Goal: Task Accomplishment & Management: Use online tool/utility

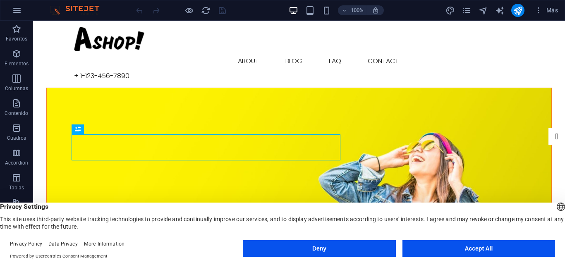
click at [431, 246] on button "Accept All" at bounding box center [479, 248] width 153 height 17
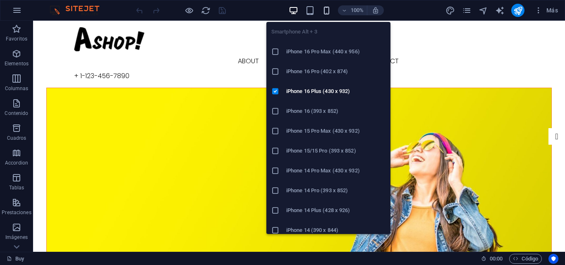
click at [324, 11] on icon "button" at bounding box center [327, 11] width 10 height 10
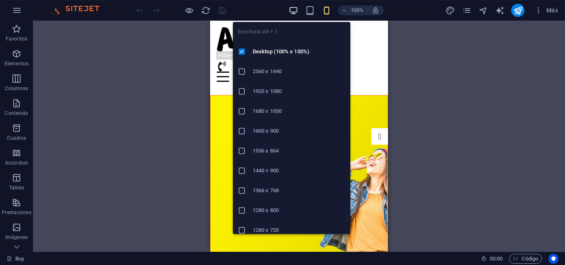
click at [295, 10] on icon "button" at bounding box center [294, 11] width 10 height 10
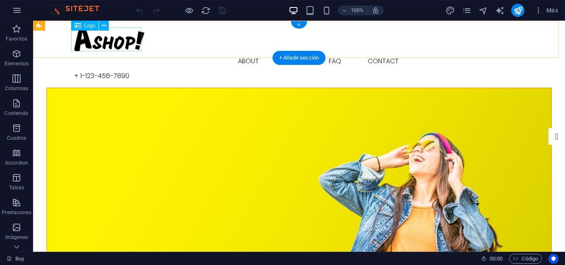
click at [109, 42] on div at bounding box center [299, 39] width 450 height 24
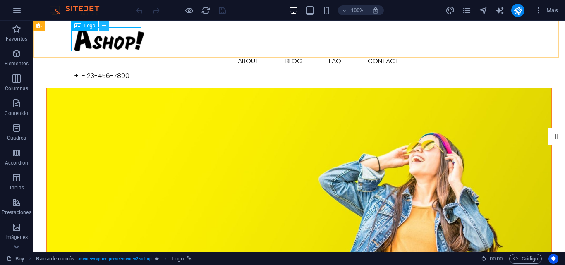
click at [102, 26] on icon at bounding box center [104, 26] width 5 height 9
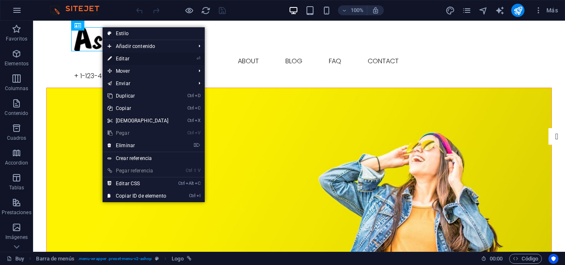
click at [122, 57] on link "⏎ Editar" at bounding box center [138, 59] width 71 height 12
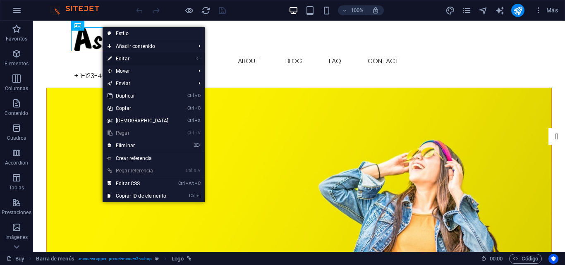
select select "px"
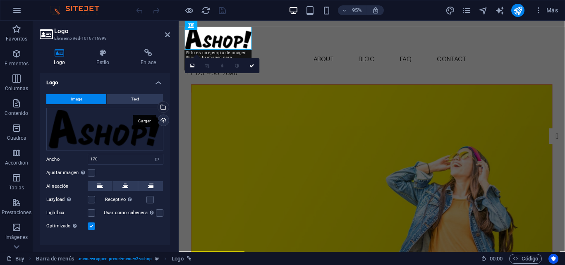
click at [163, 120] on div "Cargar" at bounding box center [162, 121] width 12 height 12
click at [14, 247] on icon at bounding box center [17, 247] width 12 height 12
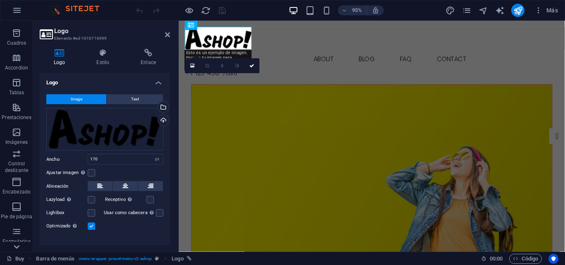
scroll to position [141, 0]
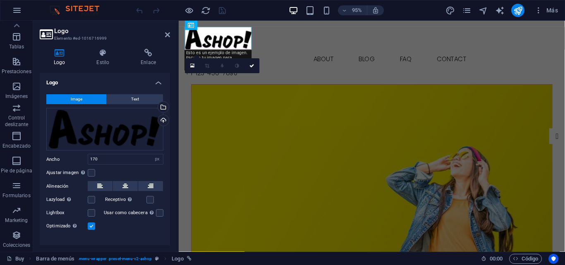
click at [14, 247] on p "Colecciones" at bounding box center [16, 245] width 27 height 7
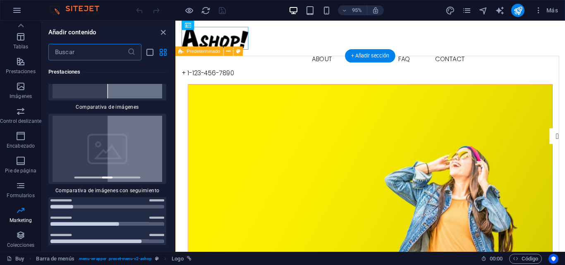
scroll to position [6370, 0]
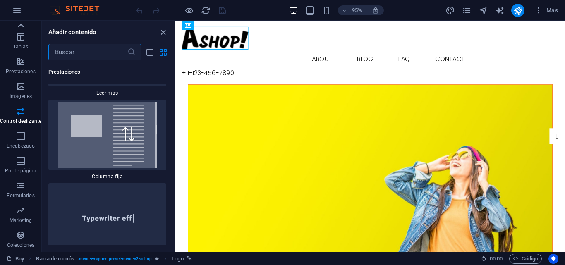
click at [18, 25] on icon at bounding box center [21, 26] width 12 height 12
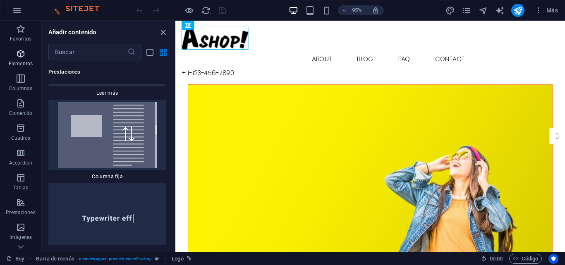
click at [19, 56] on icon "button" at bounding box center [21, 54] width 10 height 10
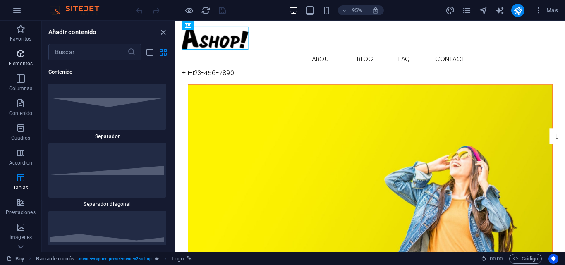
scroll to position [156, 0]
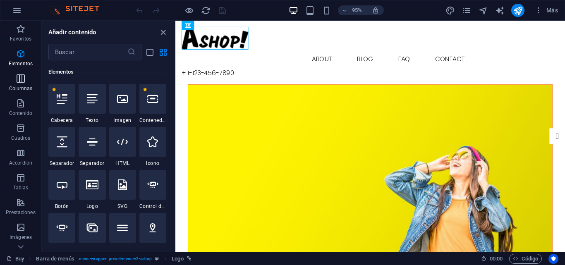
click at [24, 91] on p "Columnas" at bounding box center [21, 88] width 24 height 7
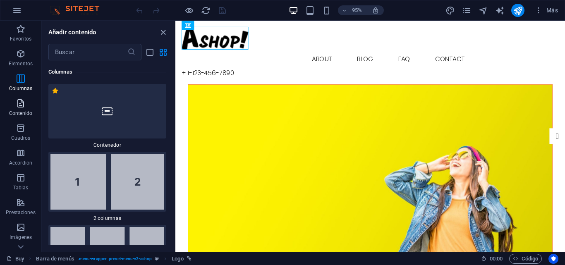
click at [20, 104] on icon "button" at bounding box center [21, 103] width 10 height 10
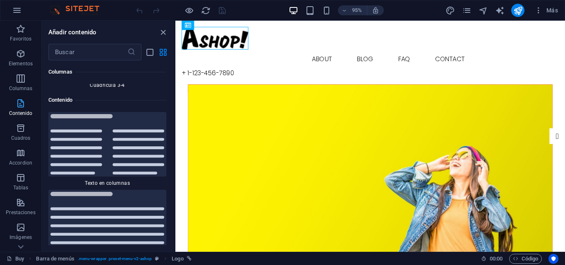
scroll to position [2780, 0]
click at [18, 131] on icon "button" at bounding box center [21, 128] width 10 height 10
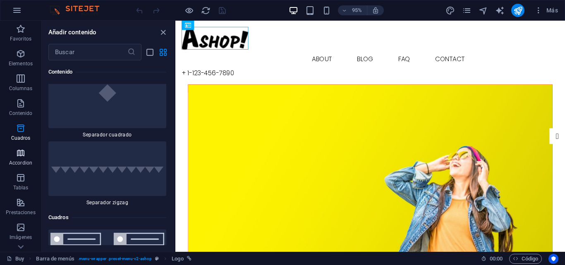
scroll to position [4442, 0]
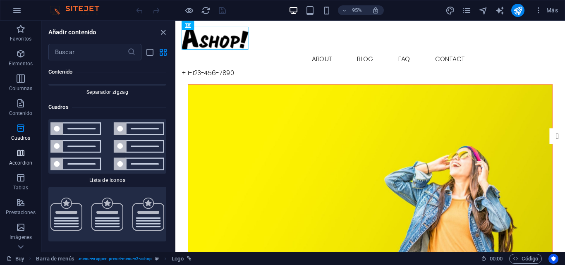
click at [19, 152] on icon "button" at bounding box center [21, 153] width 10 height 10
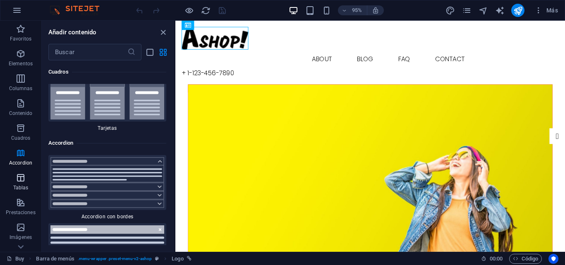
scroll to position [5099, 0]
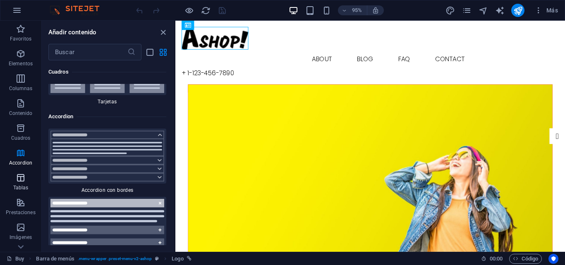
click at [19, 179] on icon "button" at bounding box center [21, 178] width 10 height 10
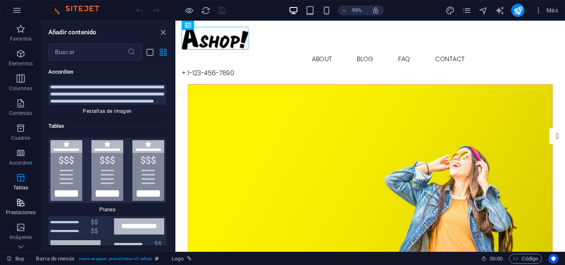
click at [19, 197] on button "Prestaciones" at bounding box center [20, 206] width 41 height 25
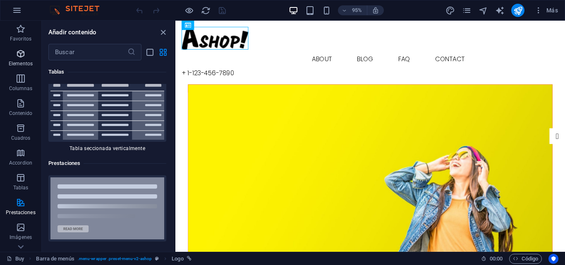
scroll to position [6243, 0]
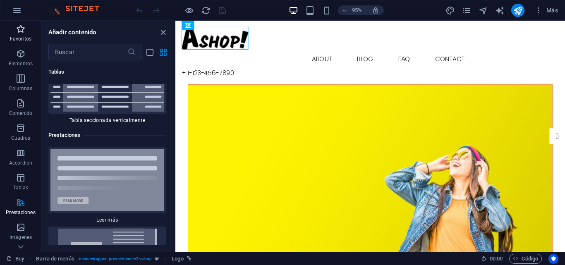
click at [16, 33] on icon "button" at bounding box center [21, 29] width 10 height 10
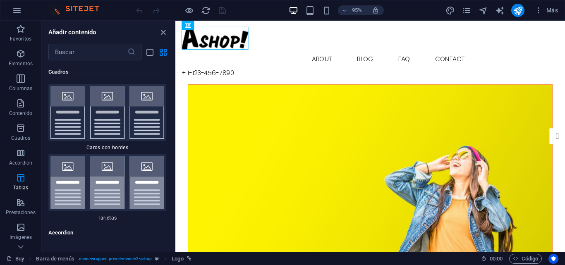
click at [94, 16] on div "95% Más" at bounding box center [282, 10] width 564 height 20
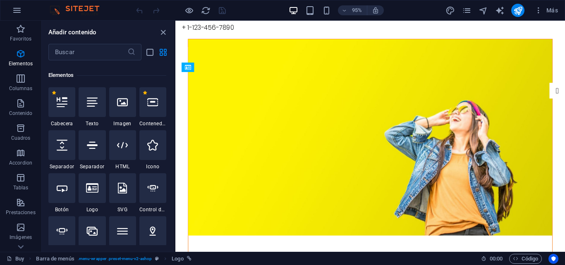
scroll to position [0, 0]
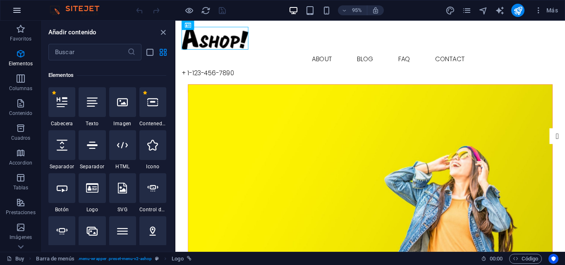
click at [19, 10] on icon "button" at bounding box center [17, 10] width 10 height 10
